Goal: Information Seeking & Learning: Learn about a topic

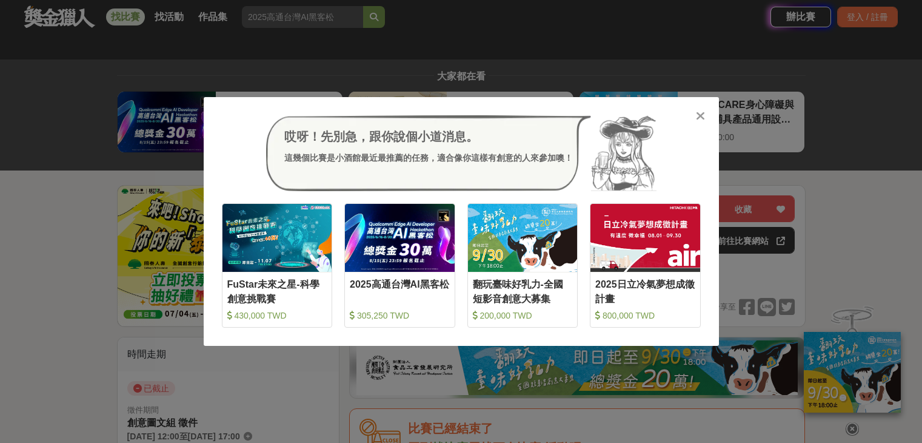
click at [695, 115] on div at bounding box center [701, 115] width 12 height 12
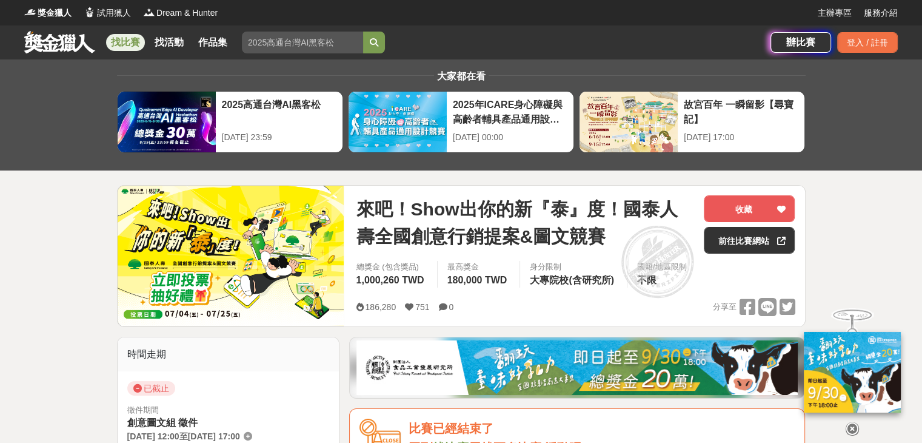
click at [63, 49] on link at bounding box center [59, 41] width 73 height 23
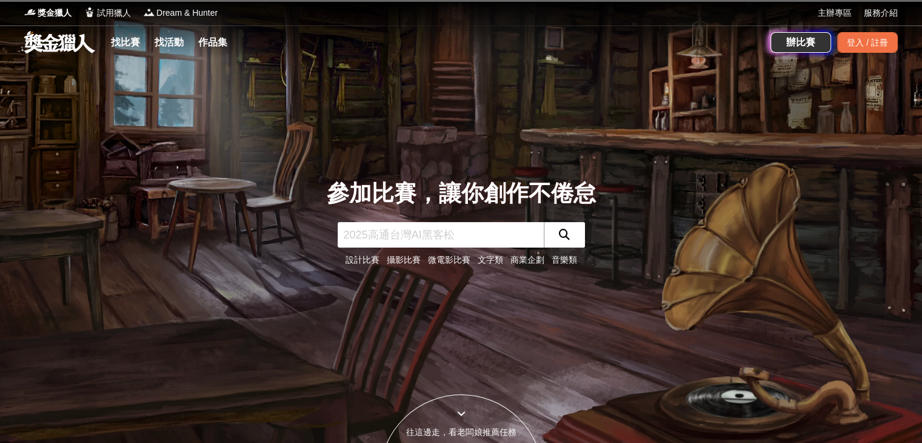
click at [400, 261] on link "攝影比賽" at bounding box center [404, 260] width 34 height 10
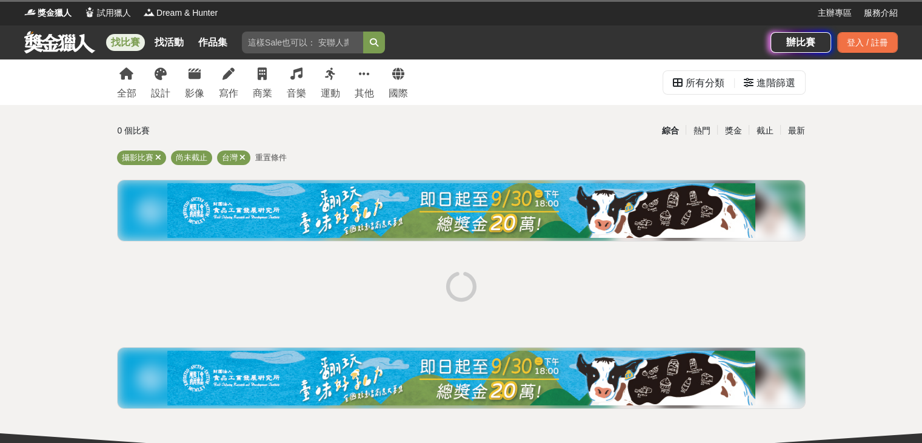
click at [67, 238] on div "全部 設計 影像 寫作 商業 音樂 運動 其他 國際 所有分類 進階篩選 0 個比賽 綜合 熱門 獎金 截止 最新 攝影比賽 尚未截止 台灣 重置條件" at bounding box center [461, 260] width 922 height 403
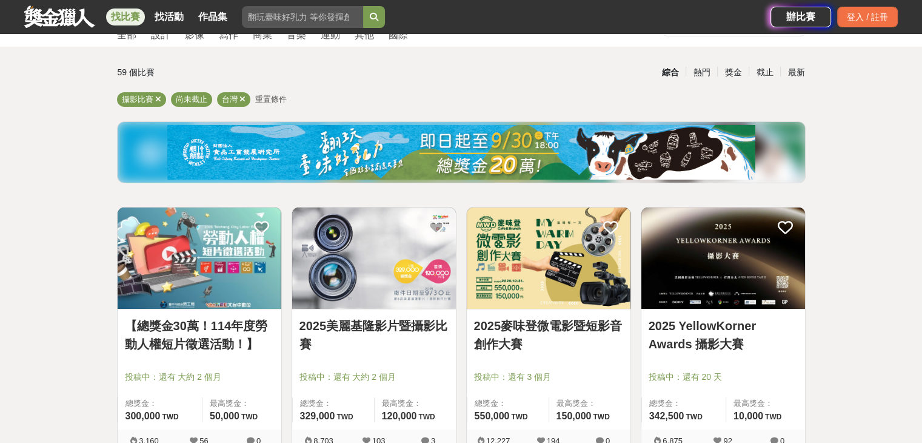
scroll to position [142, 0]
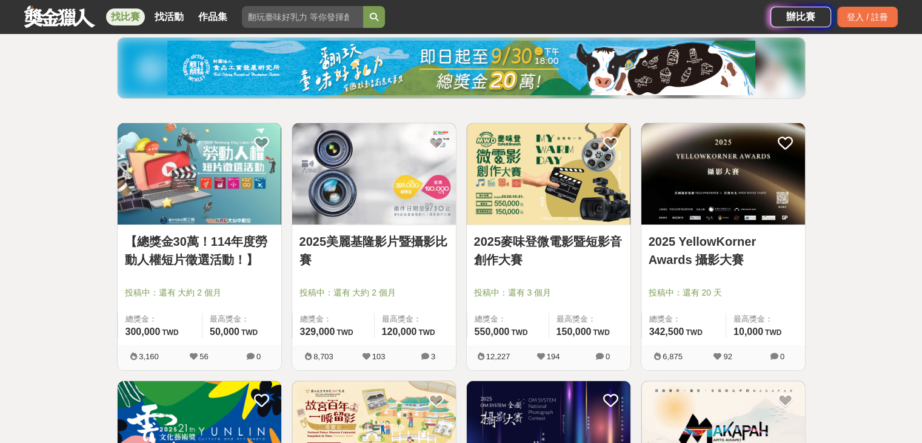
click at [698, 243] on link "2025 YellowKorner Awards 攝影大賽" at bounding box center [723, 250] width 149 height 36
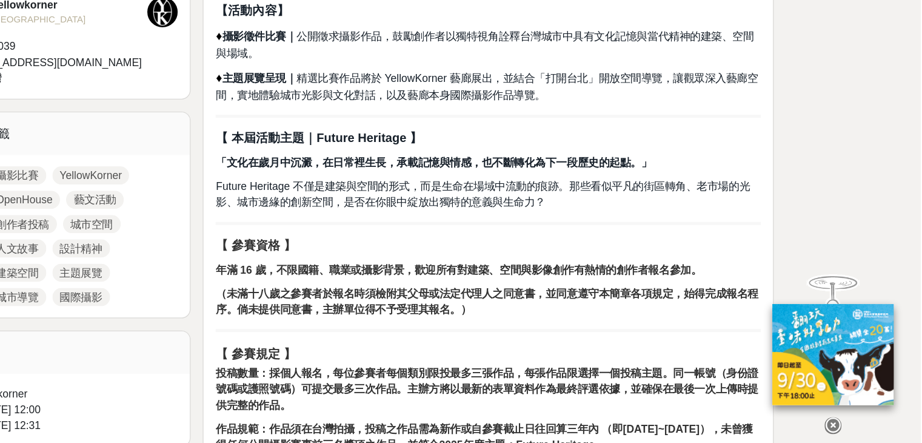
scroll to position [407, 0]
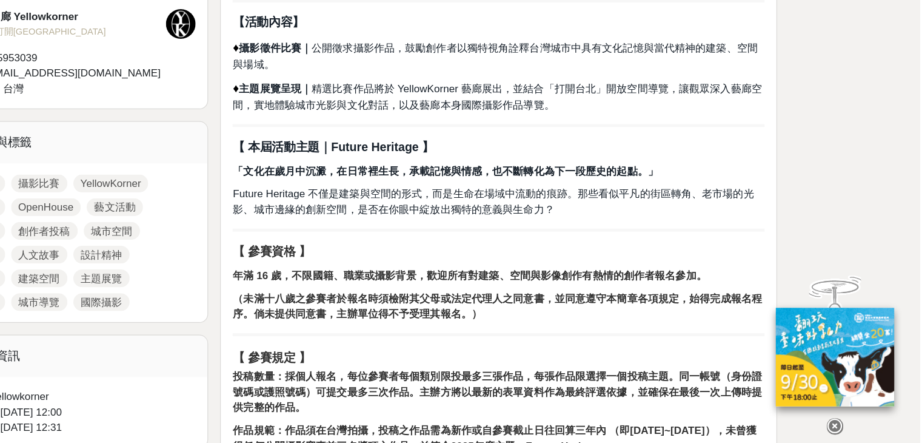
scroll to position [406, 0]
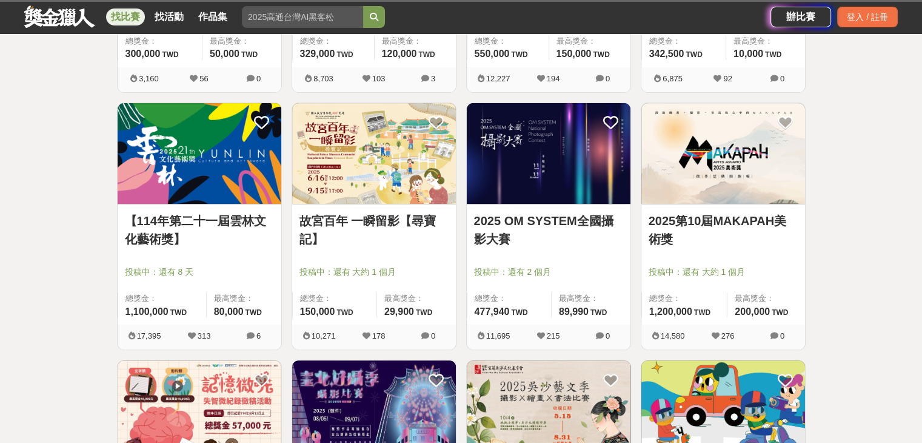
scroll to position [424, 0]
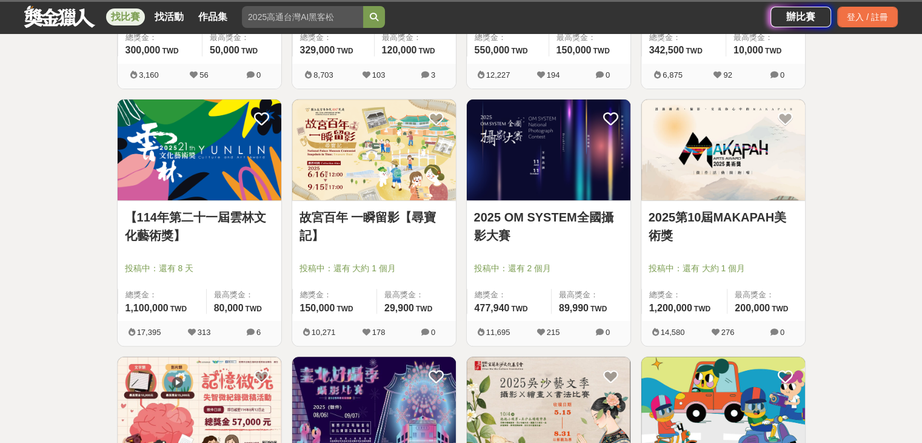
click at [546, 216] on link "2025 OM SYSTEM全國攝影大賽" at bounding box center [548, 226] width 149 height 36
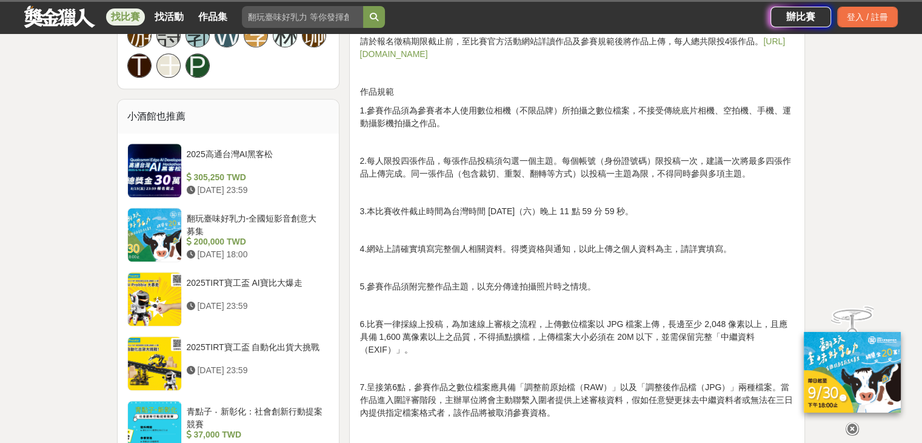
scroll to position [1025, 0]
